Goal: Information Seeking & Learning: Learn about a topic

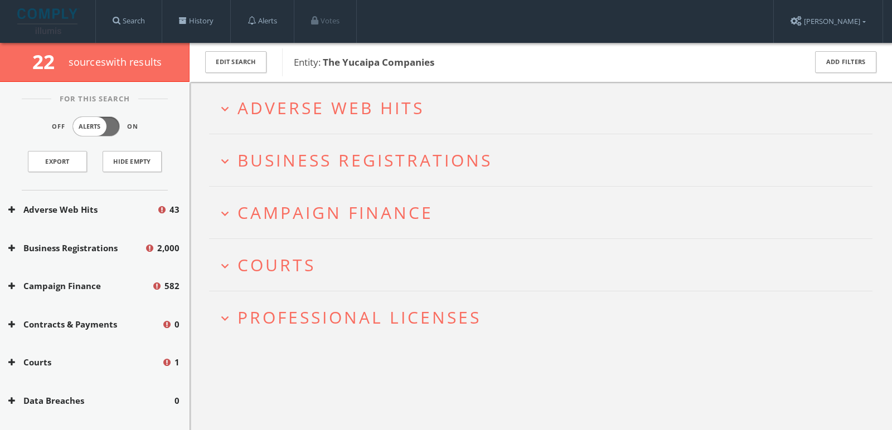
click at [331, 99] on span "Adverse Web Hits" at bounding box center [330, 107] width 187 height 23
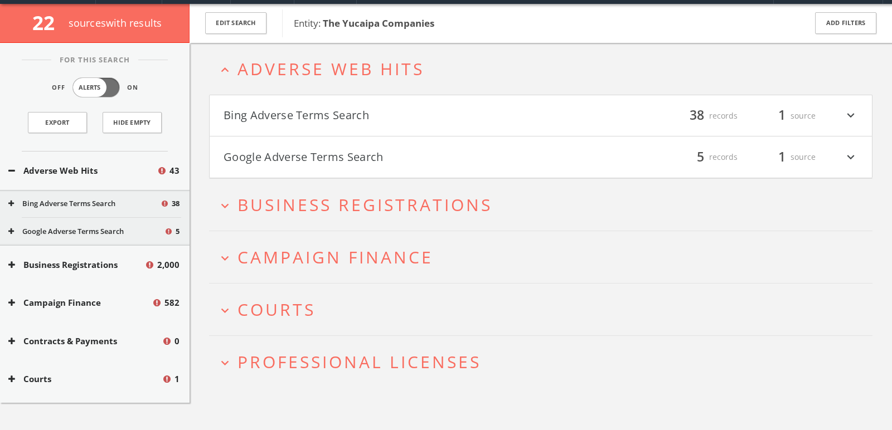
click at [323, 108] on h4 "Bing Adverse Terms Search filter_list 38 records 1 source expand_more" at bounding box center [541, 115] width 662 height 41
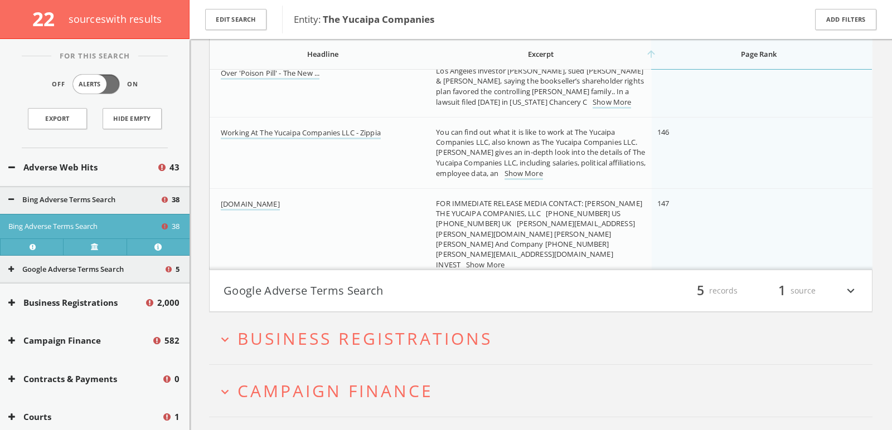
scroll to position [2586, 0]
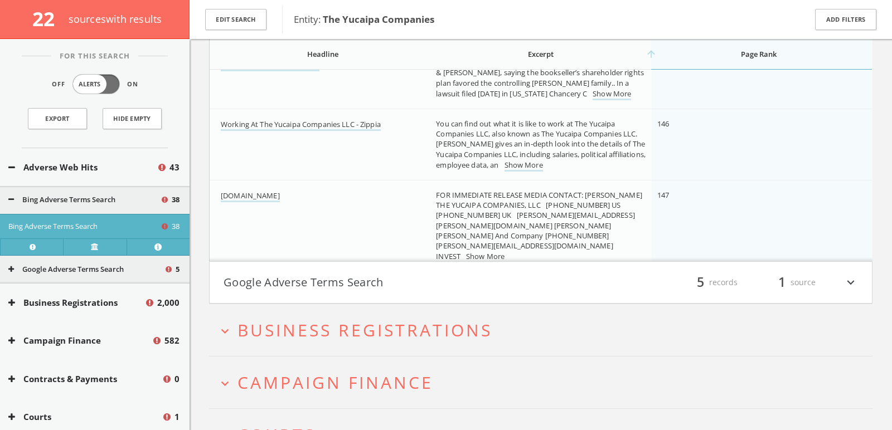
click at [339, 271] on h4 "Google Adverse Terms Search filter_list 5 records 1 source expand_more" at bounding box center [541, 282] width 662 height 41
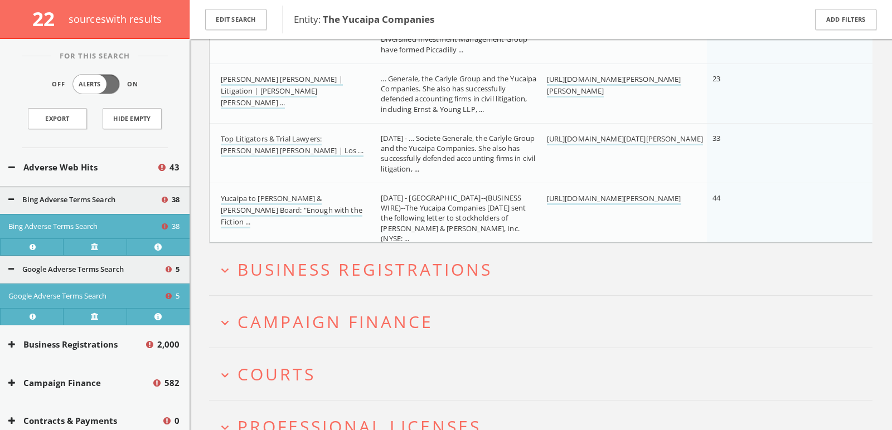
scroll to position [2890, 0]
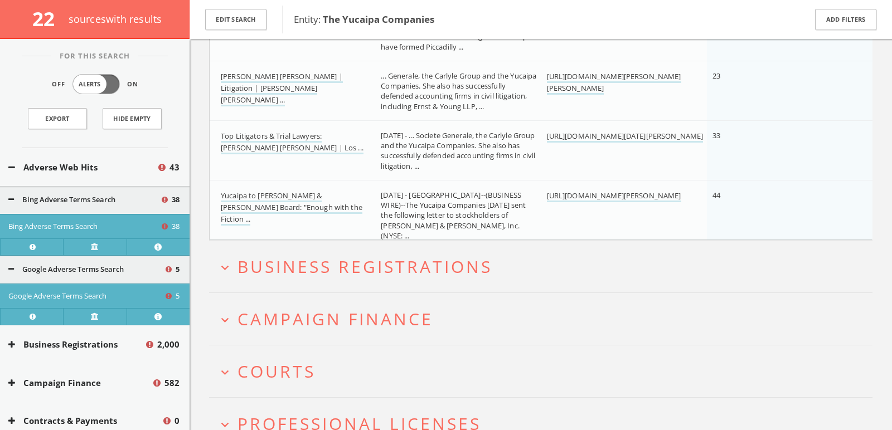
click at [338, 308] on span "Campaign Finance" at bounding box center [335, 319] width 196 height 23
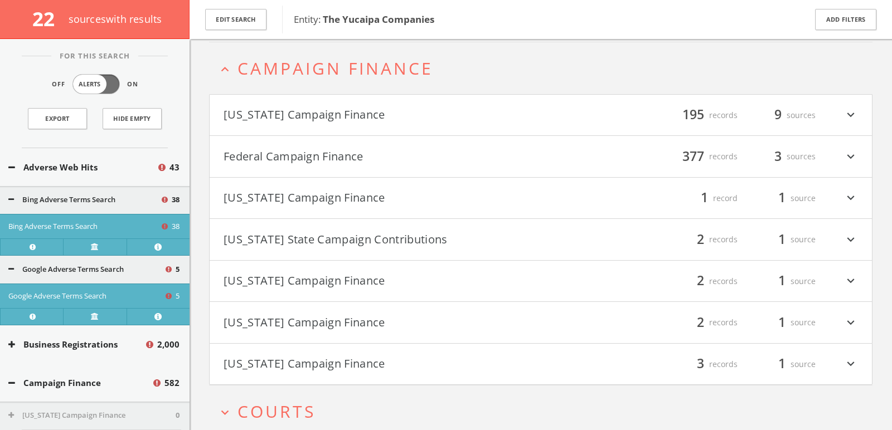
click at [338, 140] on h4 "Federal Campaign Finance filter_list 377 records 3 sources expand_more" at bounding box center [541, 156] width 662 height 41
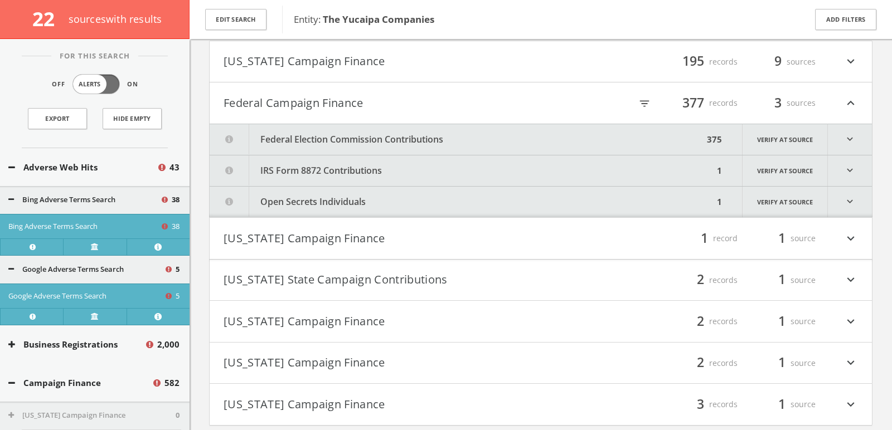
scroll to position [3191, 0]
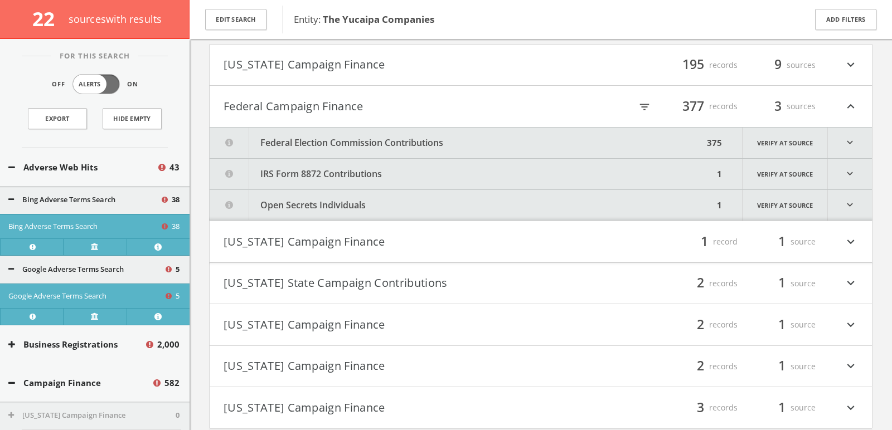
click at [642, 105] on icon "filter_list" at bounding box center [644, 107] width 12 height 12
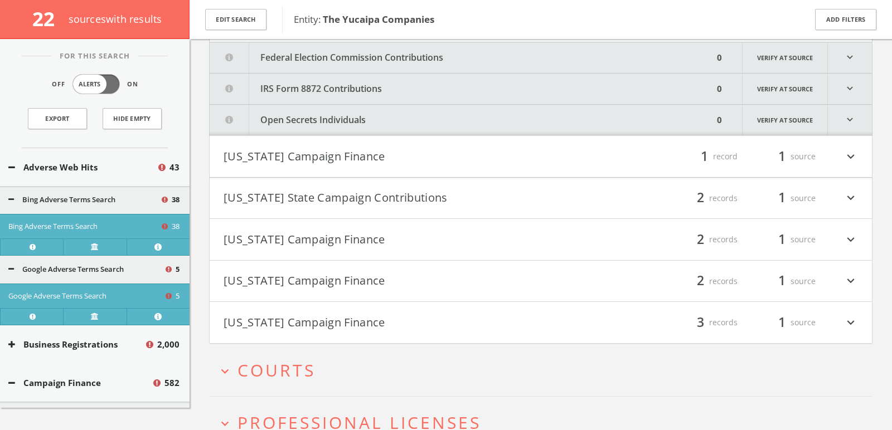
scroll to position [3327, 0]
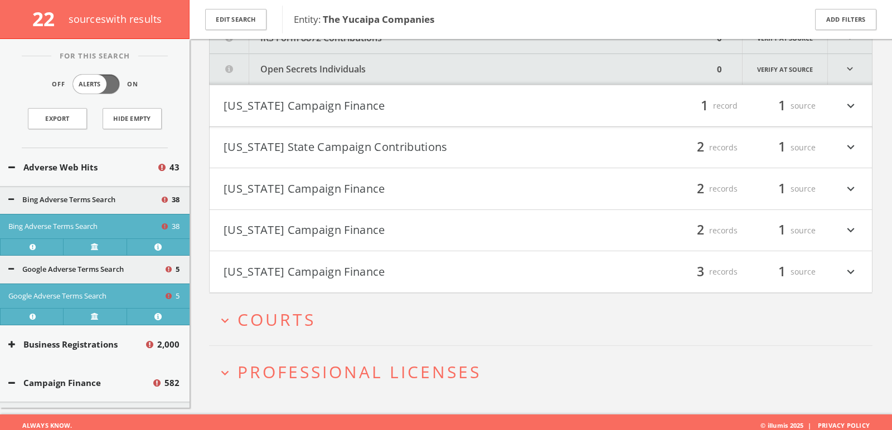
type input "duke"
click at [478, 310] on button "expand_more Courts" at bounding box center [544, 319] width 655 height 18
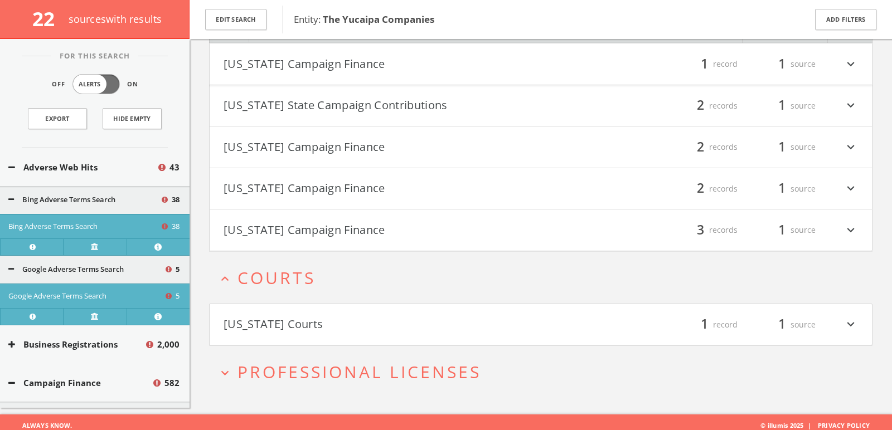
click at [478, 307] on h4 "California Courts filter_list 1 record 1 source expand_more" at bounding box center [541, 324] width 662 height 41
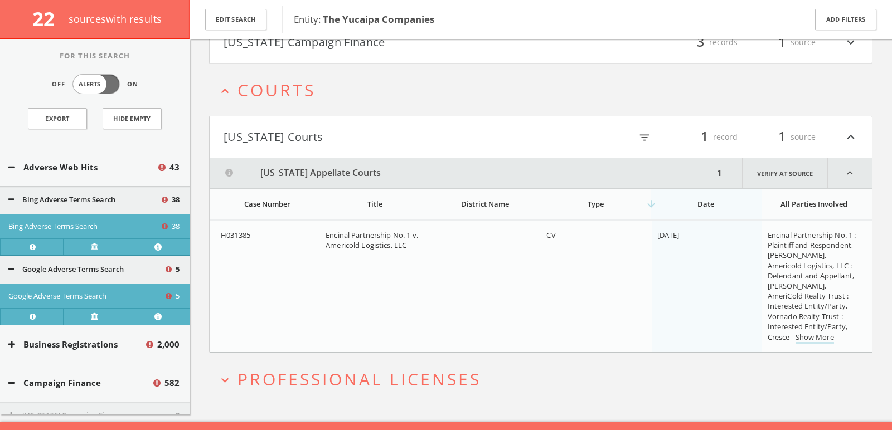
scroll to position [3562, 0]
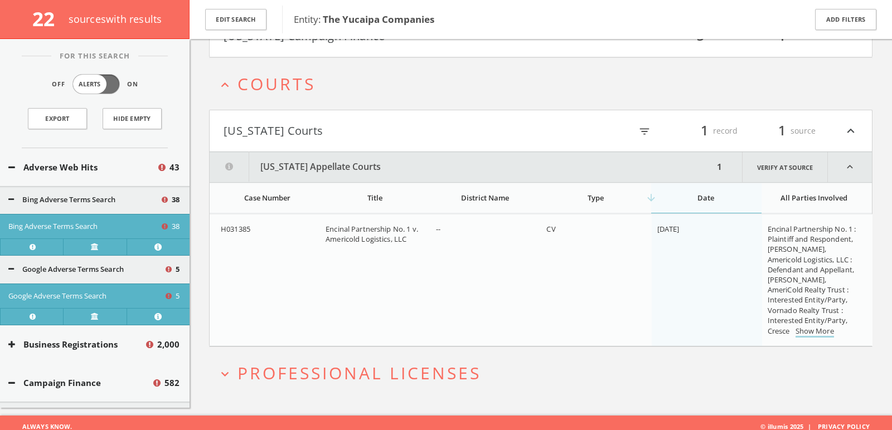
click at [827, 326] on link "Show More" at bounding box center [814, 332] width 38 height 12
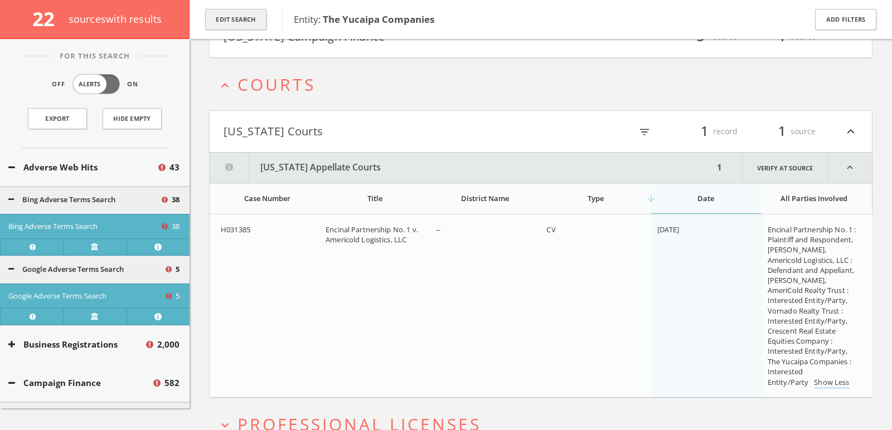
click at [222, 20] on button "Edit Search" at bounding box center [235, 20] width 61 height 22
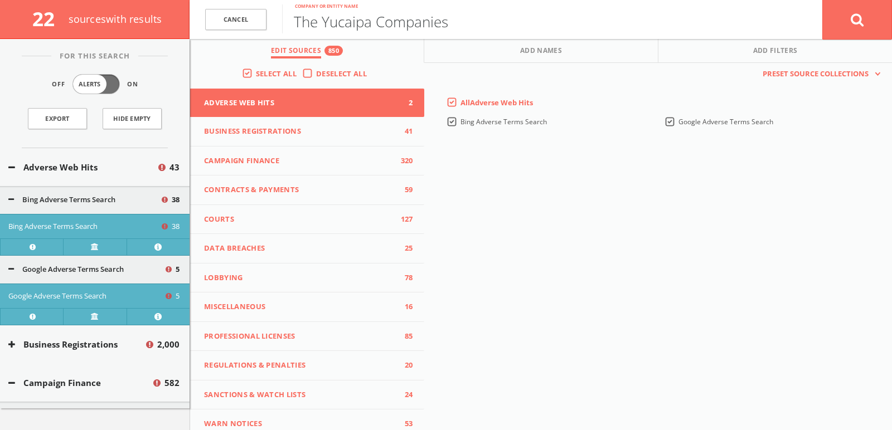
click at [323, 22] on input "The Yucaipa Companies" at bounding box center [552, 18] width 540 height 29
type input "Yucaipa Companies"
click at [822, 0] on button at bounding box center [857, 19] width 70 height 40
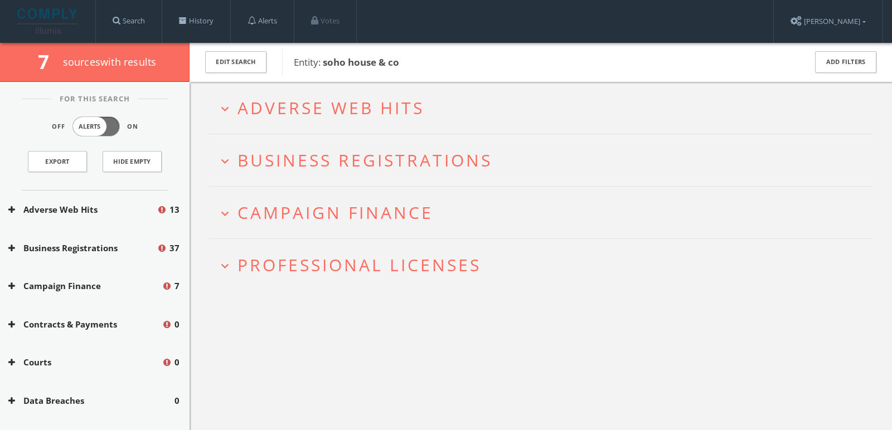
click at [422, 90] on h2 "expand_more Adverse Web Hits" at bounding box center [540, 108] width 663 height 52
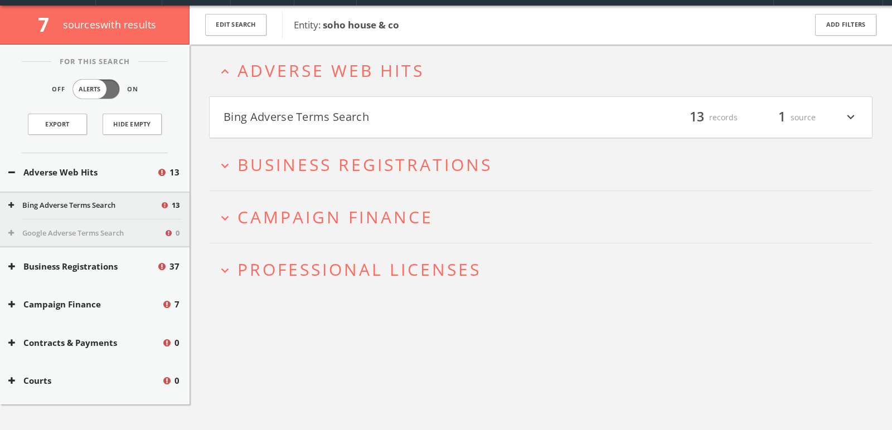
click at [384, 120] on button "Bing Adverse Terms Search" at bounding box center [381, 117] width 317 height 19
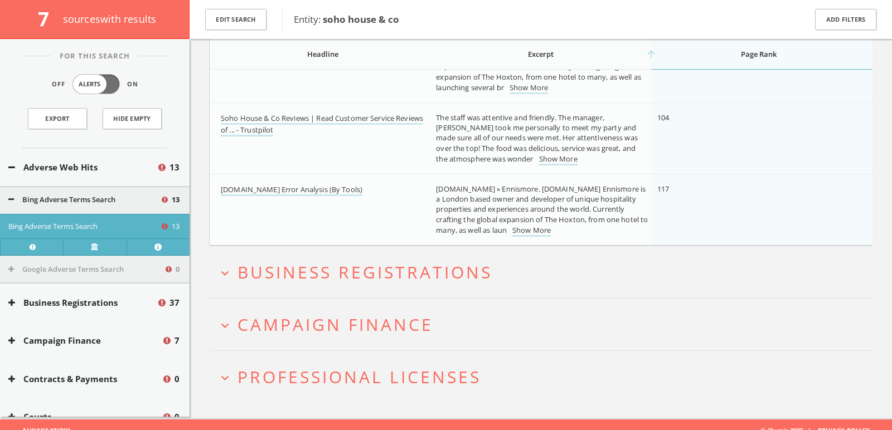
scroll to position [901, 0]
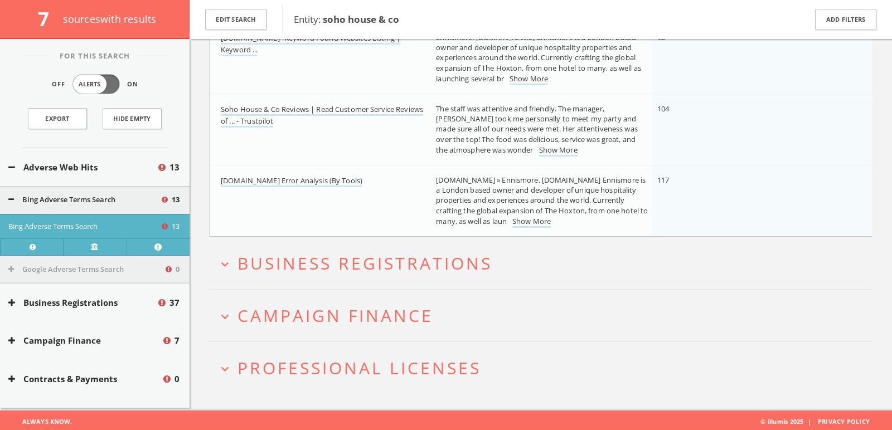
click at [398, 308] on span "Campaign Finance" at bounding box center [335, 315] width 196 height 23
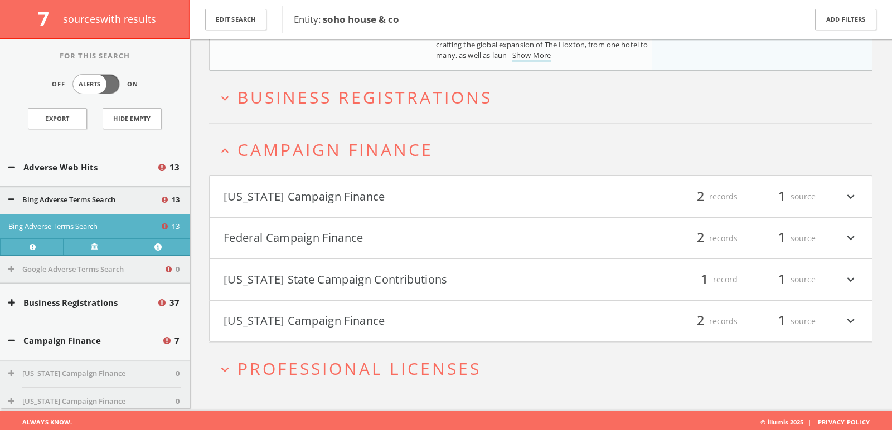
click at [398, 229] on button "Federal Campaign Finance" at bounding box center [381, 238] width 317 height 19
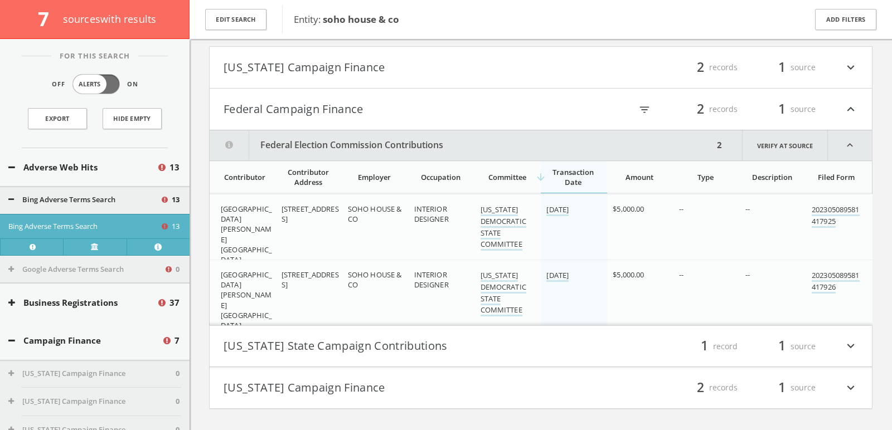
scroll to position [1262, 0]
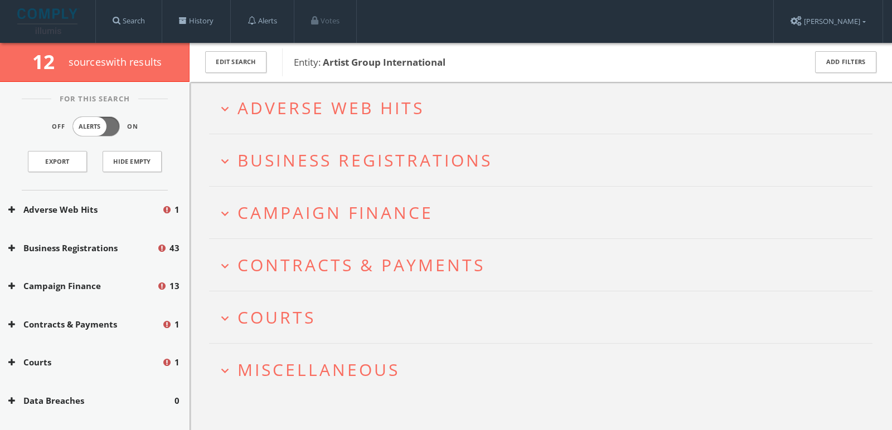
click at [474, 95] on h2 "expand_more Adverse Web Hits" at bounding box center [540, 108] width 663 height 52
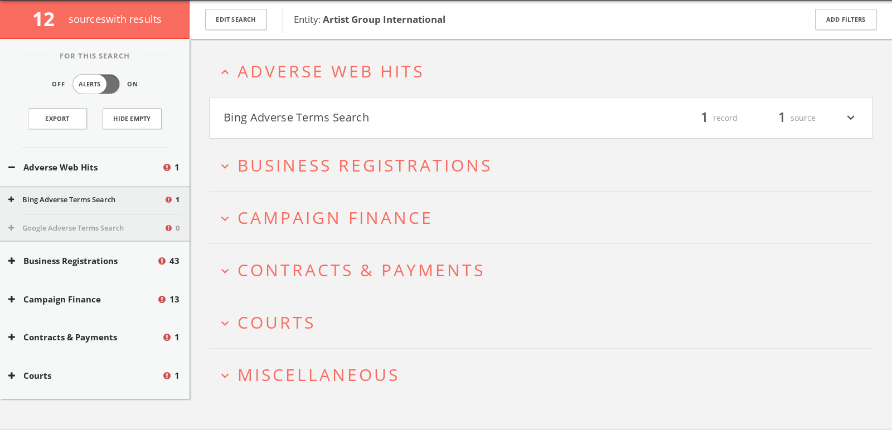
click at [475, 109] on button "Bing Adverse Terms Search" at bounding box center [381, 118] width 317 height 19
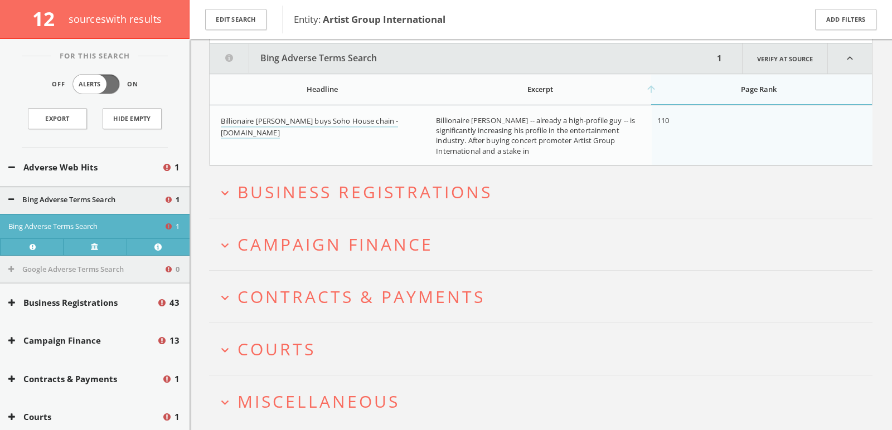
scroll to position [141, 0]
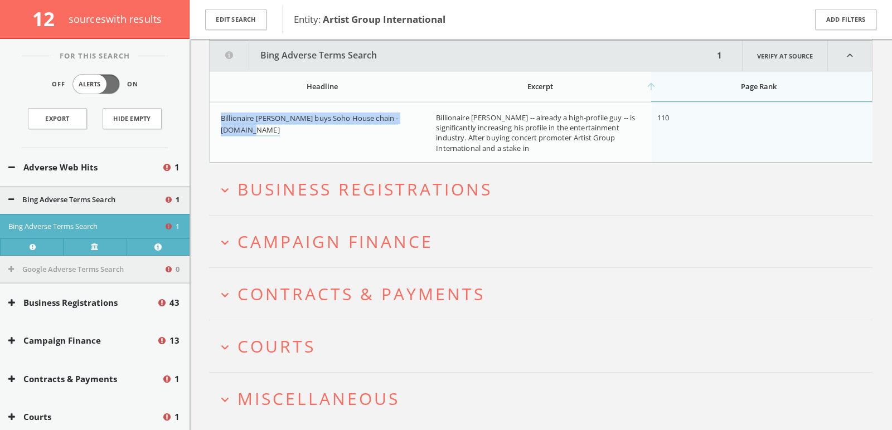
click at [348, 237] on span "Campaign Finance" at bounding box center [335, 241] width 196 height 23
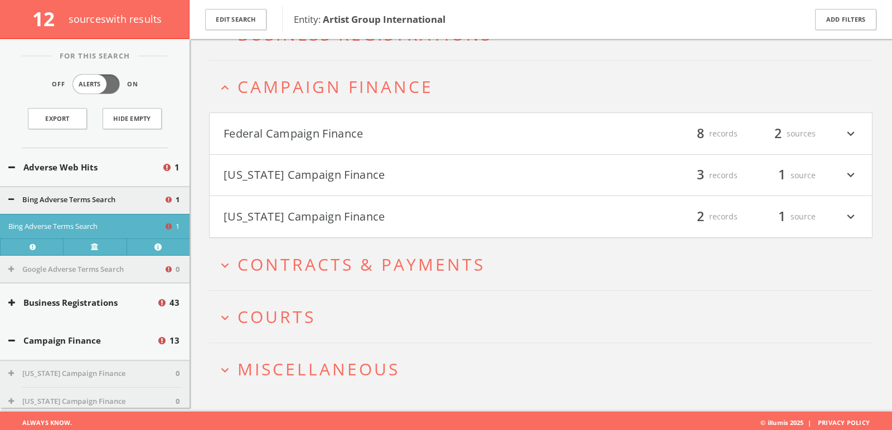
click at [337, 130] on button "Federal Campaign Finance" at bounding box center [381, 133] width 317 height 19
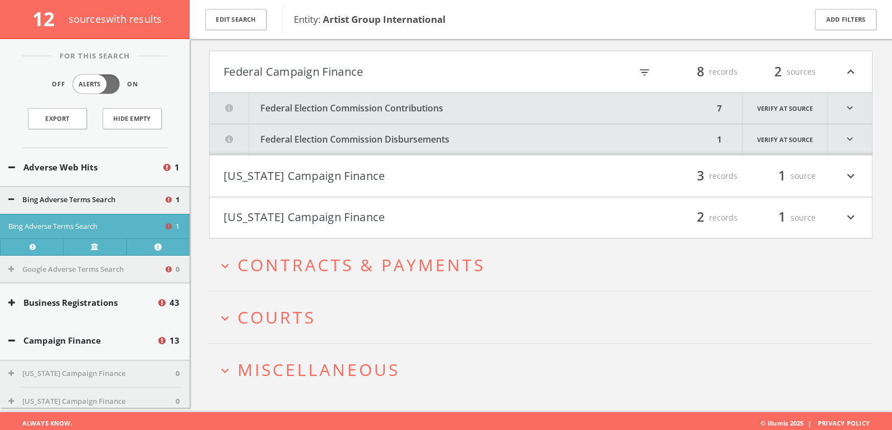
click at [325, 107] on button "Federal Election Commission Contributions" at bounding box center [462, 108] width 504 height 31
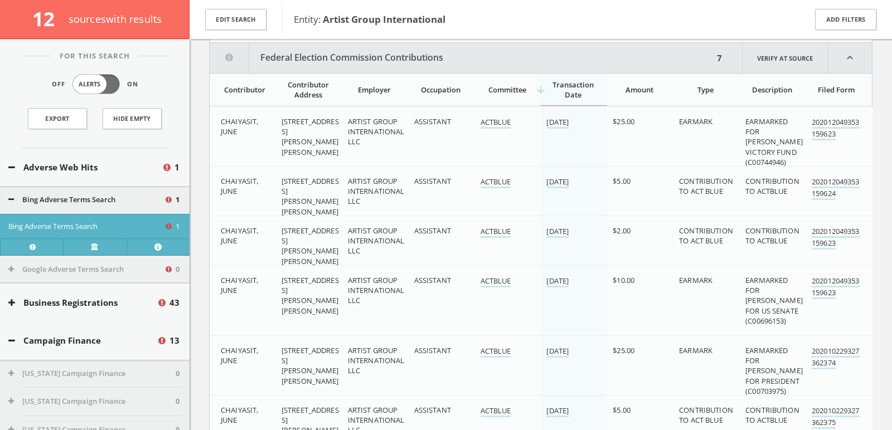
scroll to position [409, 0]
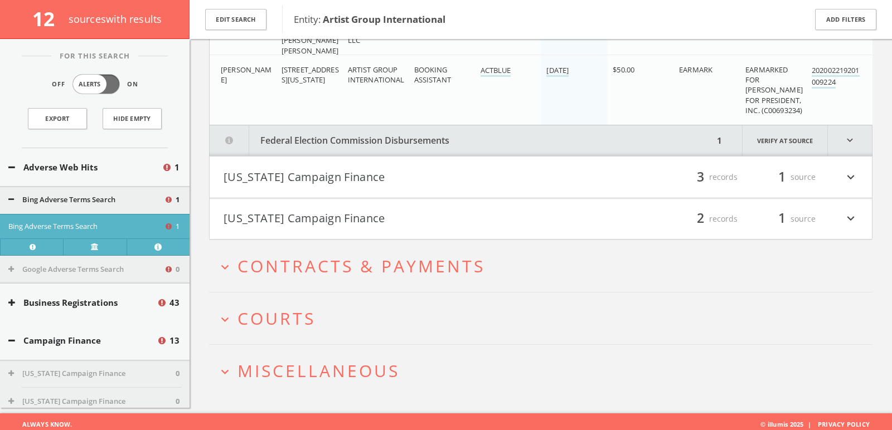
click at [310, 143] on button "Federal Election Commission Disbursements" at bounding box center [462, 140] width 504 height 31
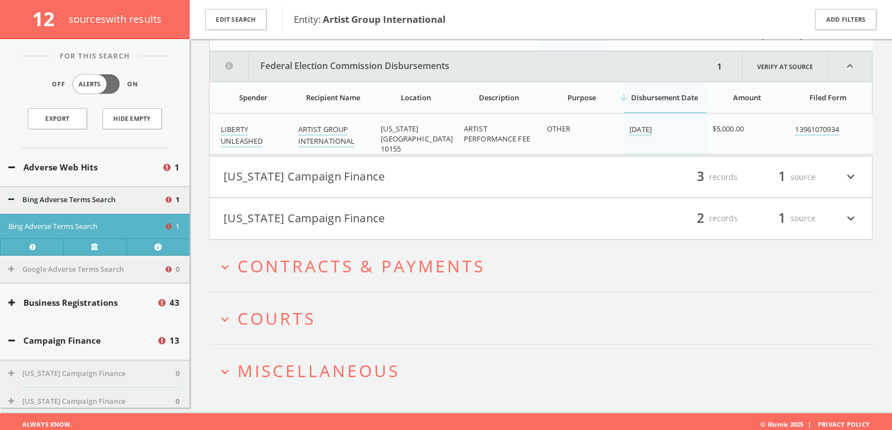
click at [319, 174] on button "New York Campaign Finance" at bounding box center [381, 177] width 317 height 19
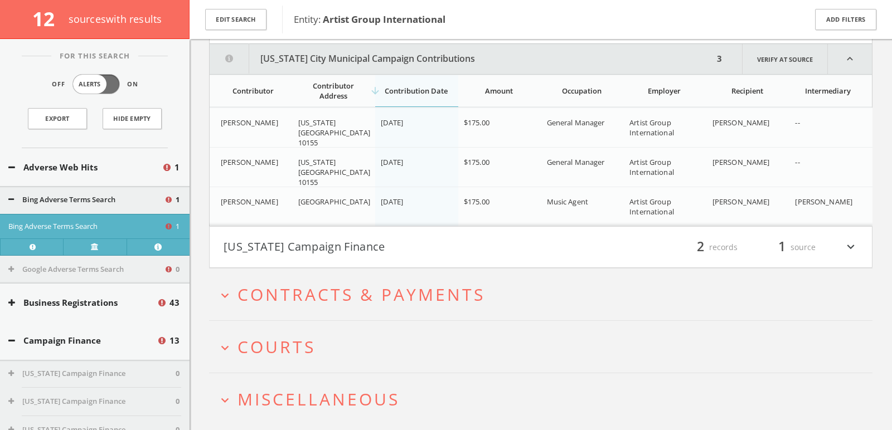
click at [335, 252] on h4 "Virginia Campaign Finance filter_list 2 records 1 source expand_more" at bounding box center [541, 247] width 662 height 41
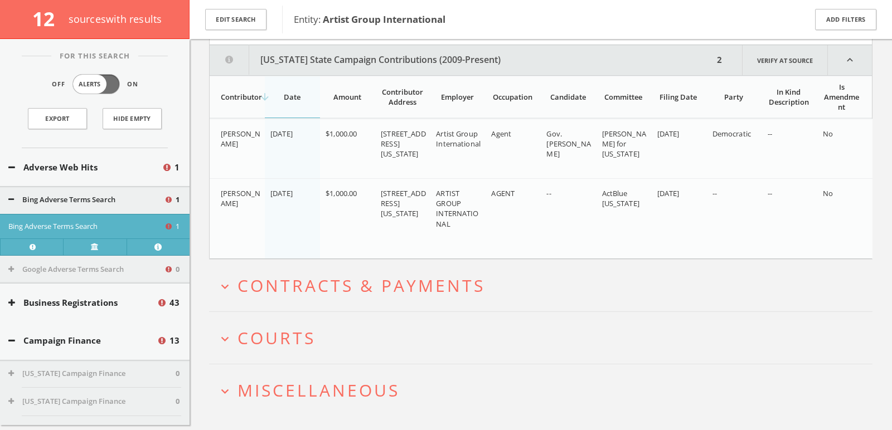
click at [319, 316] on h2 "expand_more Courts" at bounding box center [540, 338] width 663 height 52
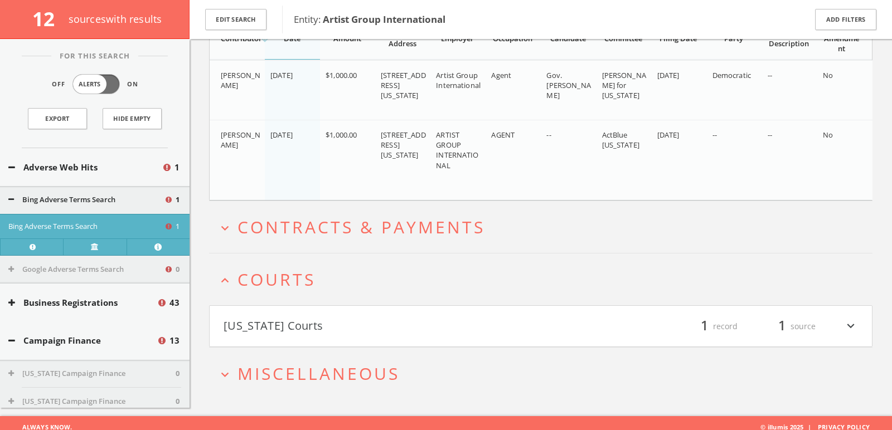
click at [319, 317] on button "New York Courts" at bounding box center [381, 326] width 317 height 19
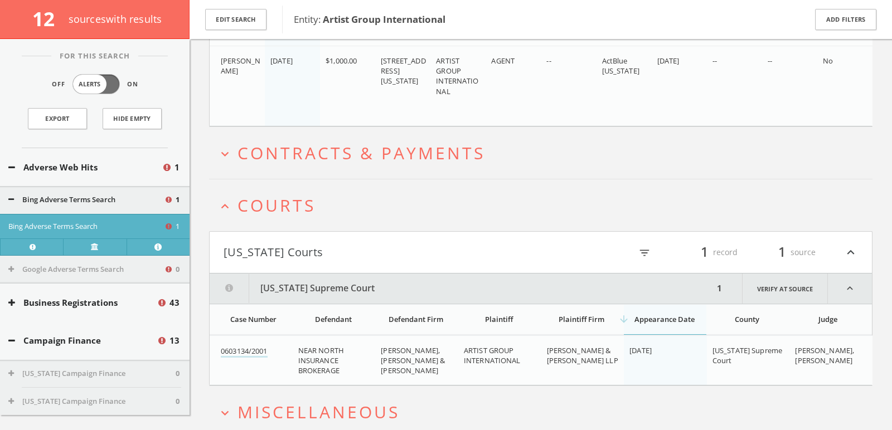
scroll to position [1420, 0]
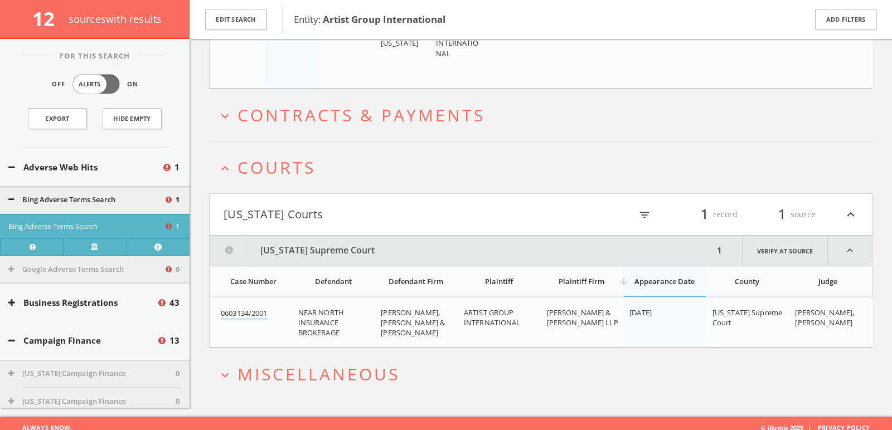
click at [325, 363] on span "Miscellaneous" at bounding box center [318, 374] width 162 height 23
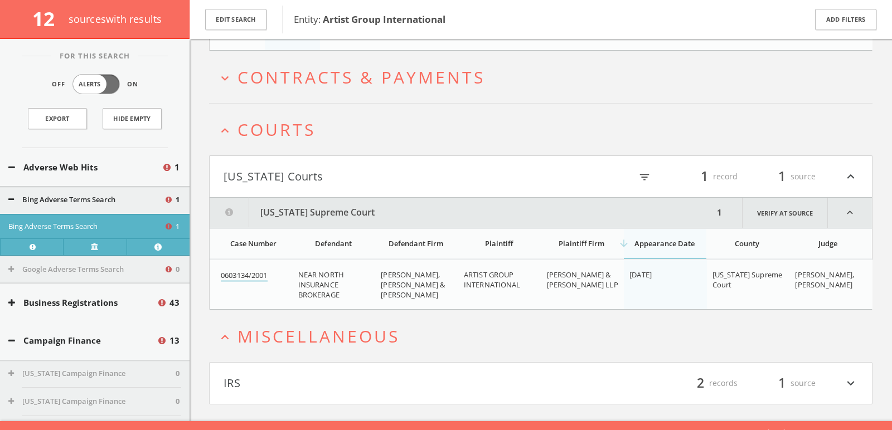
scroll to position [1462, 0]
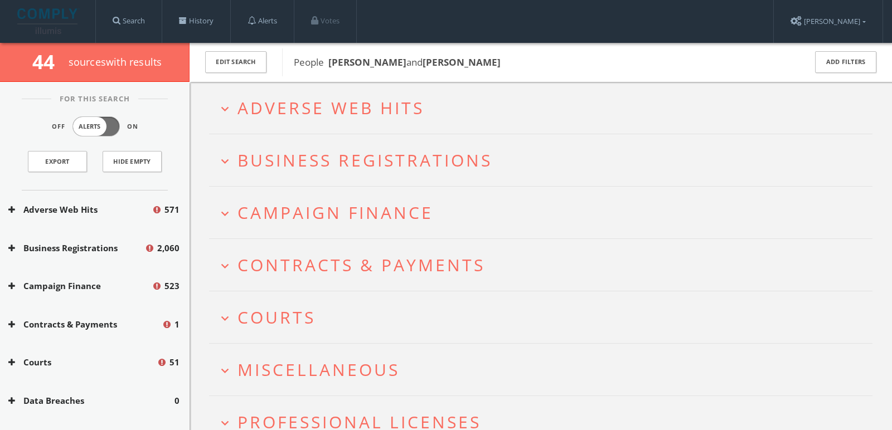
click at [401, 109] on span "Adverse Web Hits" at bounding box center [330, 107] width 187 height 23
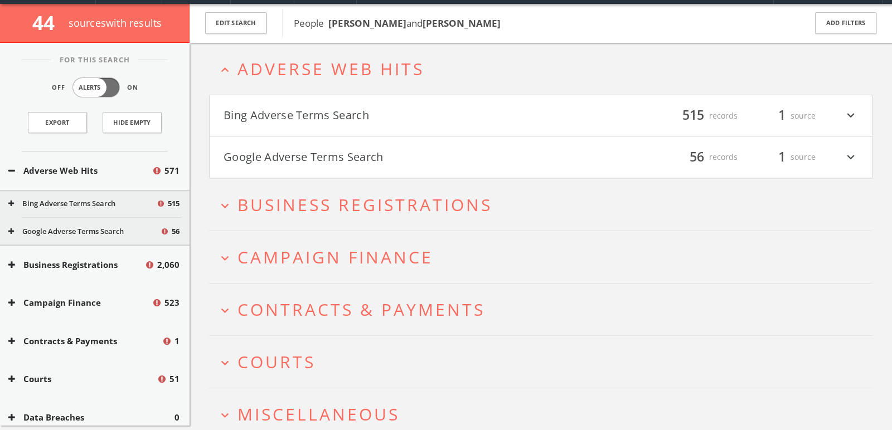
click at [401, 109] on button "Bing Adverse Terms Search" at bounding box center [381, 115] width 317 height 19
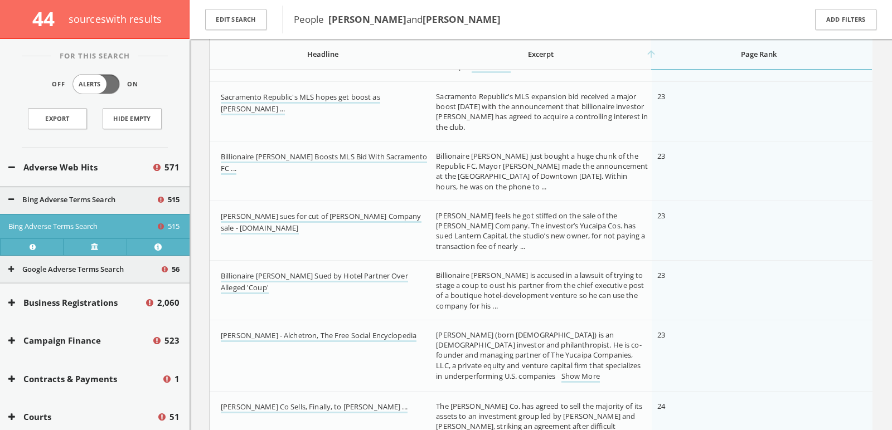
scroll to position [4474, 0]
